Goal: Unclear

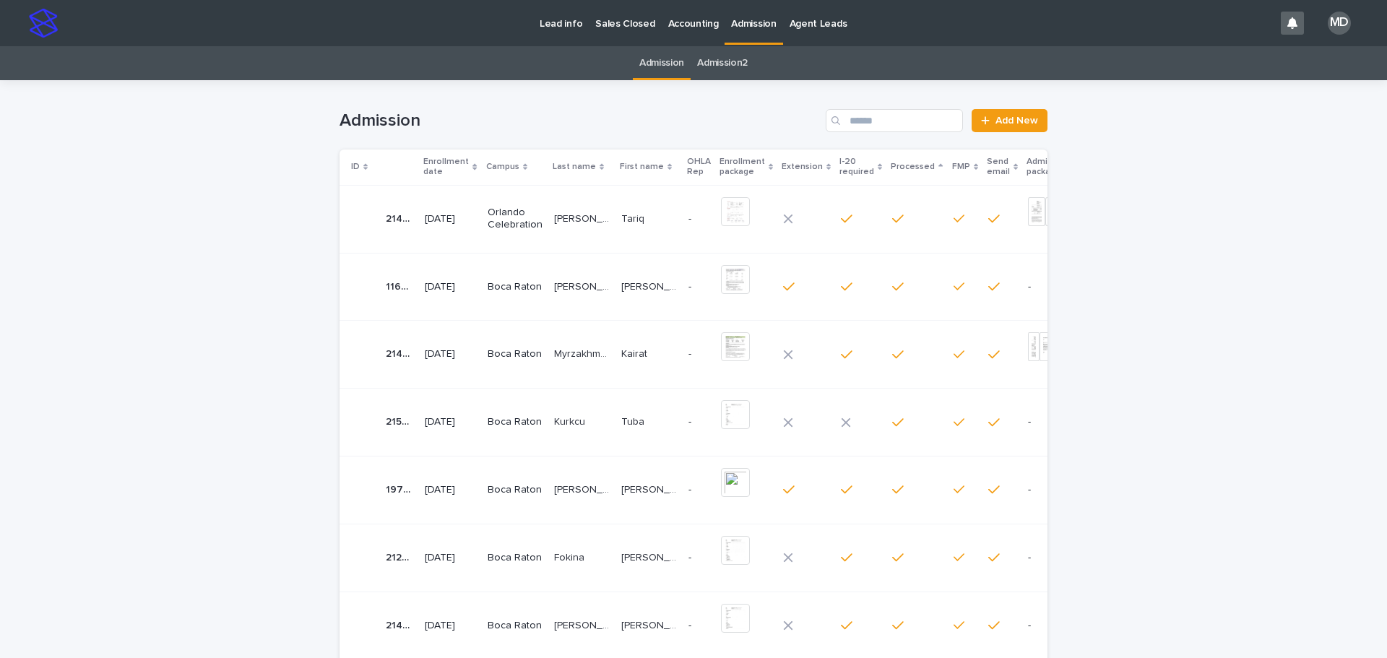
click at [129, 415] on div "Loading... Saving… Loading... Saving… Admission Add New ID Enrollment date Camp…" at bounding box center [693, 533] width 1387 height 906
click at [1181, 466] on div "Loading... Saving… Loading... Saving… Admission Add New ID Enrollment date Camp…" at bounding box center [693, 533] width 1387 height 906
click at [195, 327] on div "Loading... Saving… Loading... Saving… Admission Add New ID Enrollment date Camp…" at bounding box center [693, 533] width 1387 height 906
